Goal: Information Seeking & Learning: Learn about a topic

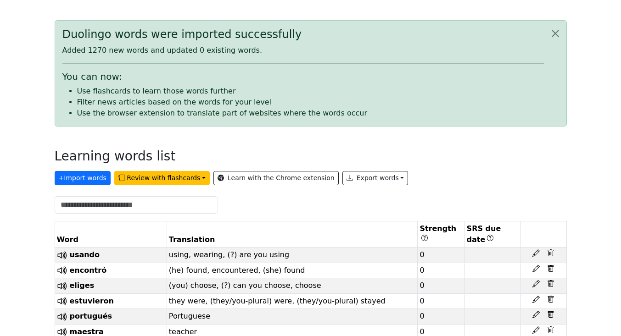
click at [376, 200] on div at bounding box center [310, 204] width 523 height 17
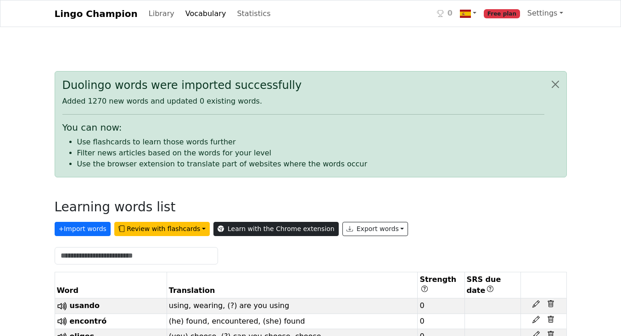
click at [222, 227] on link "Learn with the Chrome extension" at bounding box center [275, 229] width 125 height 14
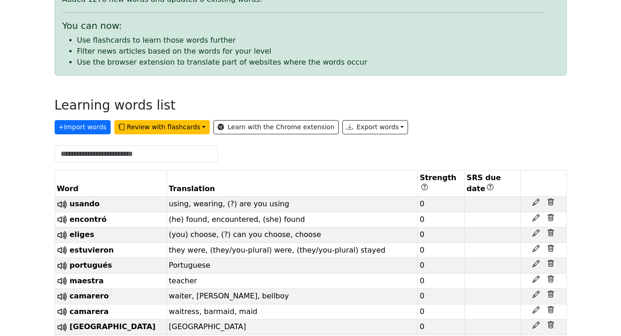
scroll to position [102, 0]
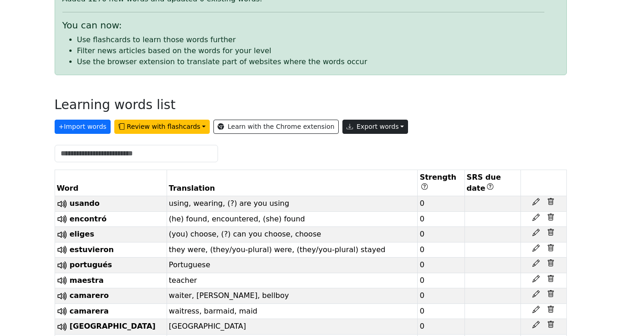
click at [360, 127] on button "Export words" at bounding box center [375, 127] width 66 height 14
click at [366, 160] on link "Tab-separated TXT file" at bounding box center [396, 161] width 107 height 15
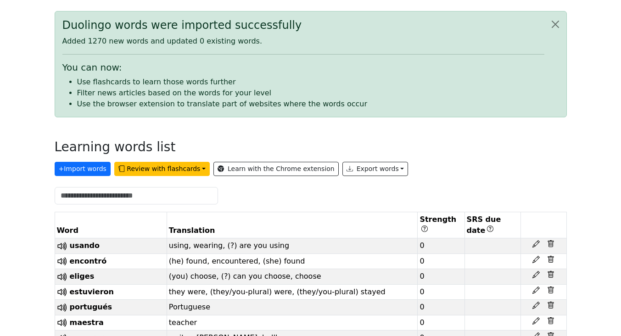
scroll to position [60, 0]
click at [186, 168] on button "Review with flashcards" at bounding box center [161, 169] width 95 height 14
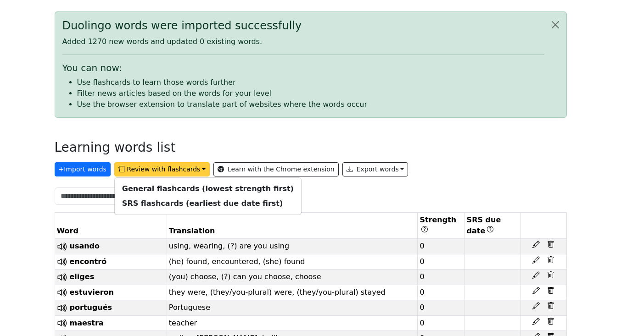
click at [200, 144] on div "Learning words list" at bounding box center [311, 149] width 512 height 19
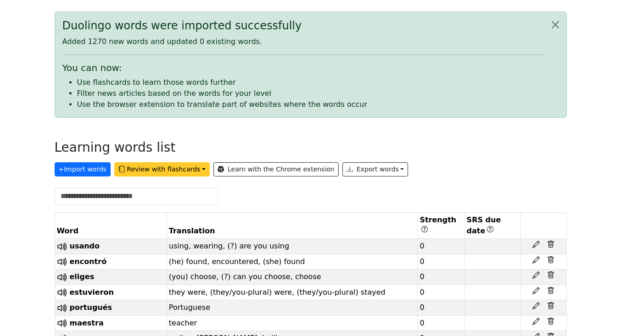
click at [157, 170] on button "Review with flashcards" at bounding box center [161, 169] width 95 height 14
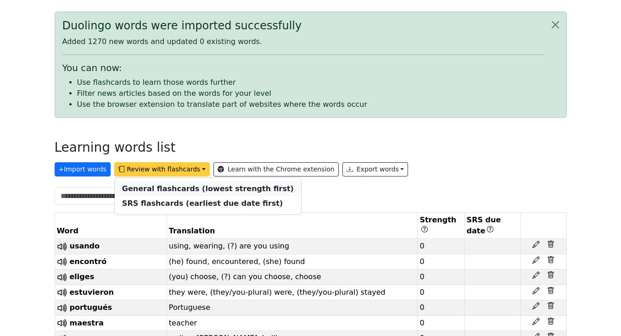
click at [150, 185] on strong "General flashcards (lowest strength first)" at bounding box center [208, 188] width 172 height 9
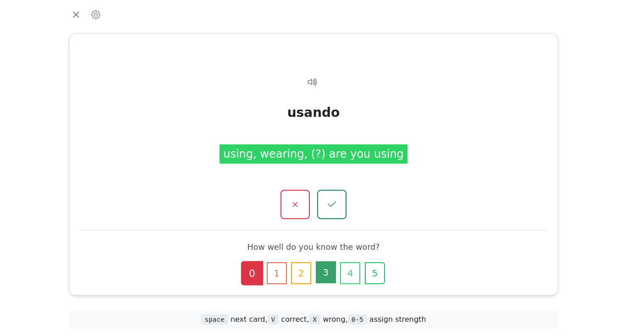
click at [319, 275] on button "3" at bounding box center [326, 272] width 20 height 22
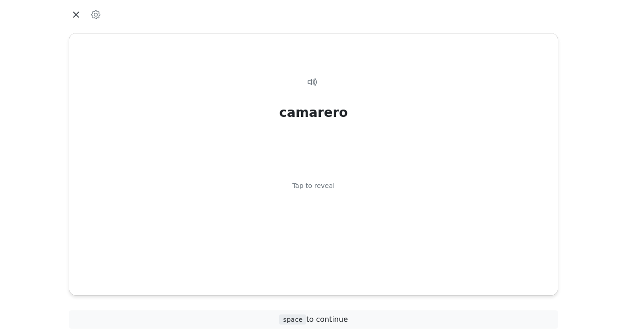
click at [75, 14] on icon "button" at bounding box center [76, 15] width 14 height 14
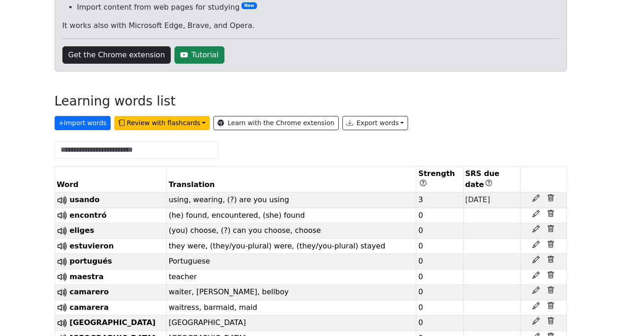
scroll to position [127, 0]
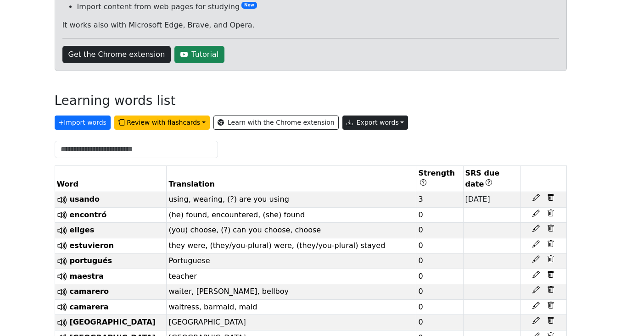
click at [360, 122] on button "Export words" at bounding box center [375, 123] width 66 height 14
click at [263, 143] on div at bounding box center [310, 149] width 523 height 17
